Goal: Information Seeking & Learning: Learn about a topic

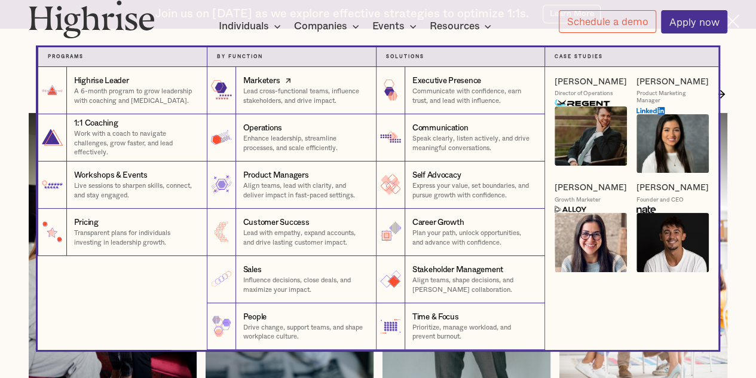
scroll to position [1431, 0]
